Goal: Task Accomplishment & Management: Manage account settings

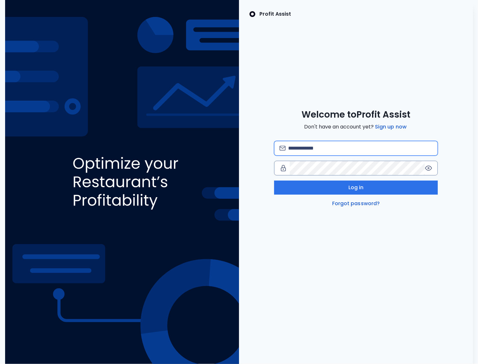
click at [305, 154] on input "email" at bounding box center [360, 148] width 145 height 14
type input "**********"
